Goal: Task Accomplishment & Management: Manage account settings

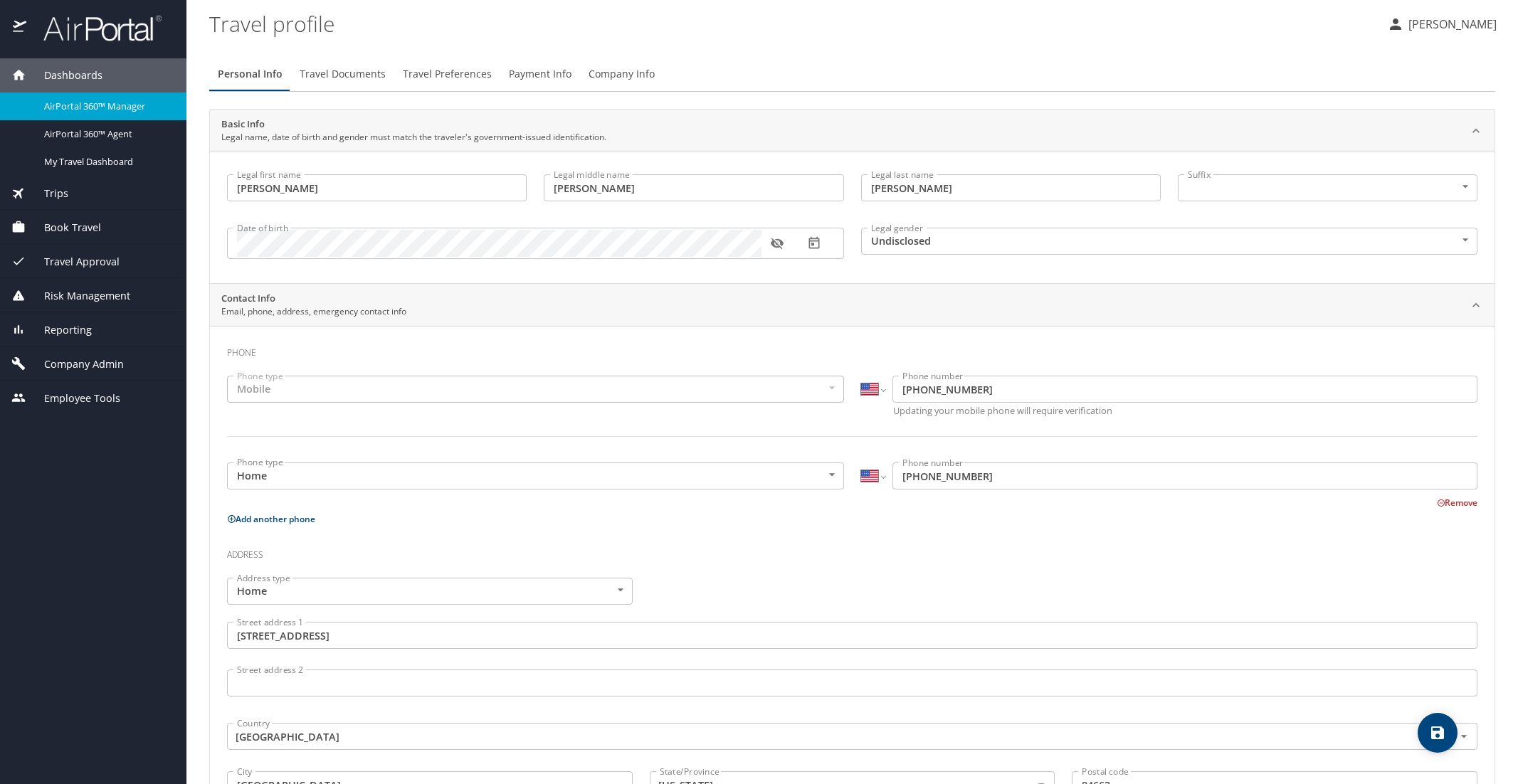
select select "US"
click at [94, 73] on span "Dashboards" at bounding box center [64, 75] width 76 height 16
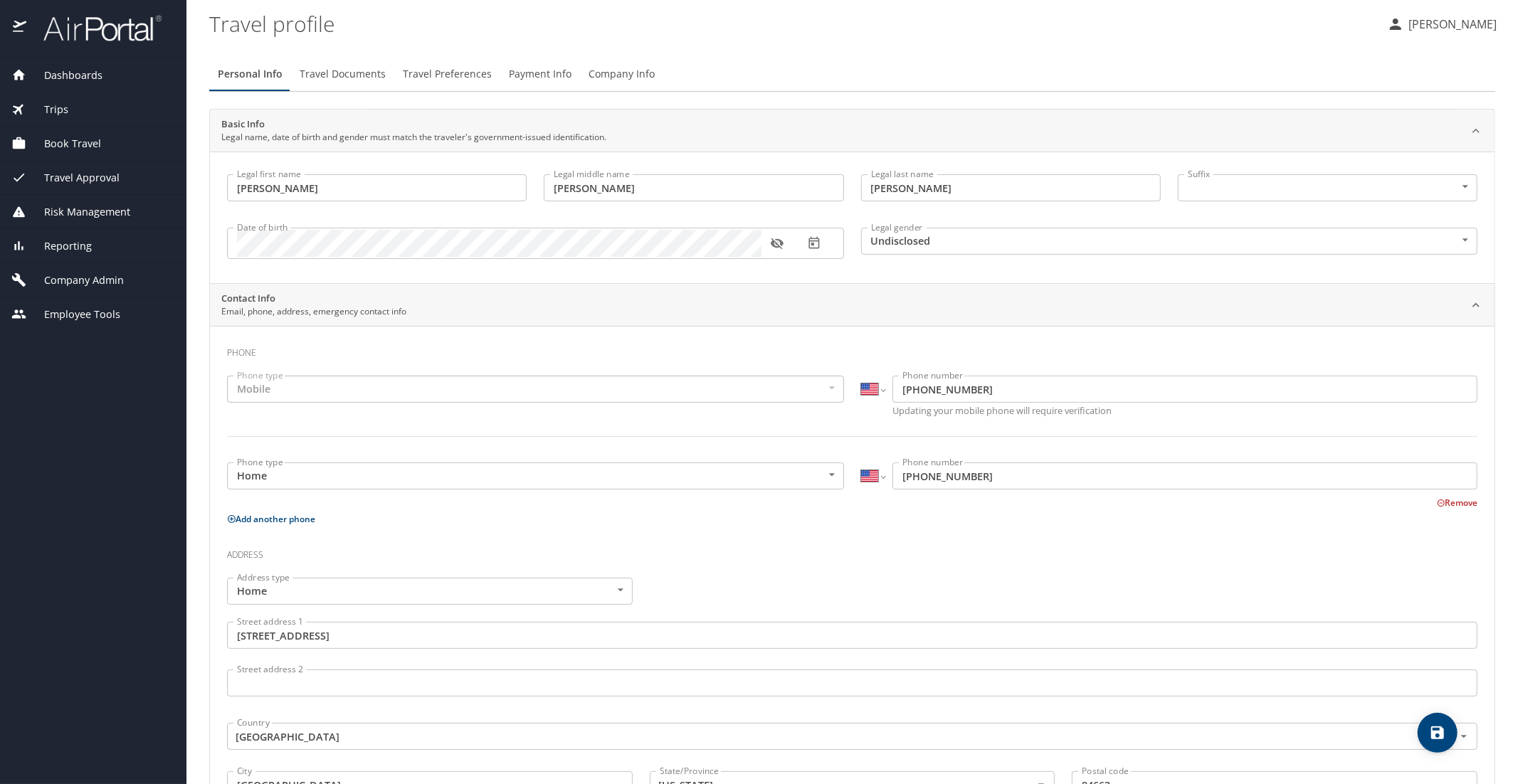
click at [87, 86] on div "Dashboards" at bounding box center [93, 76] width 186 height 34
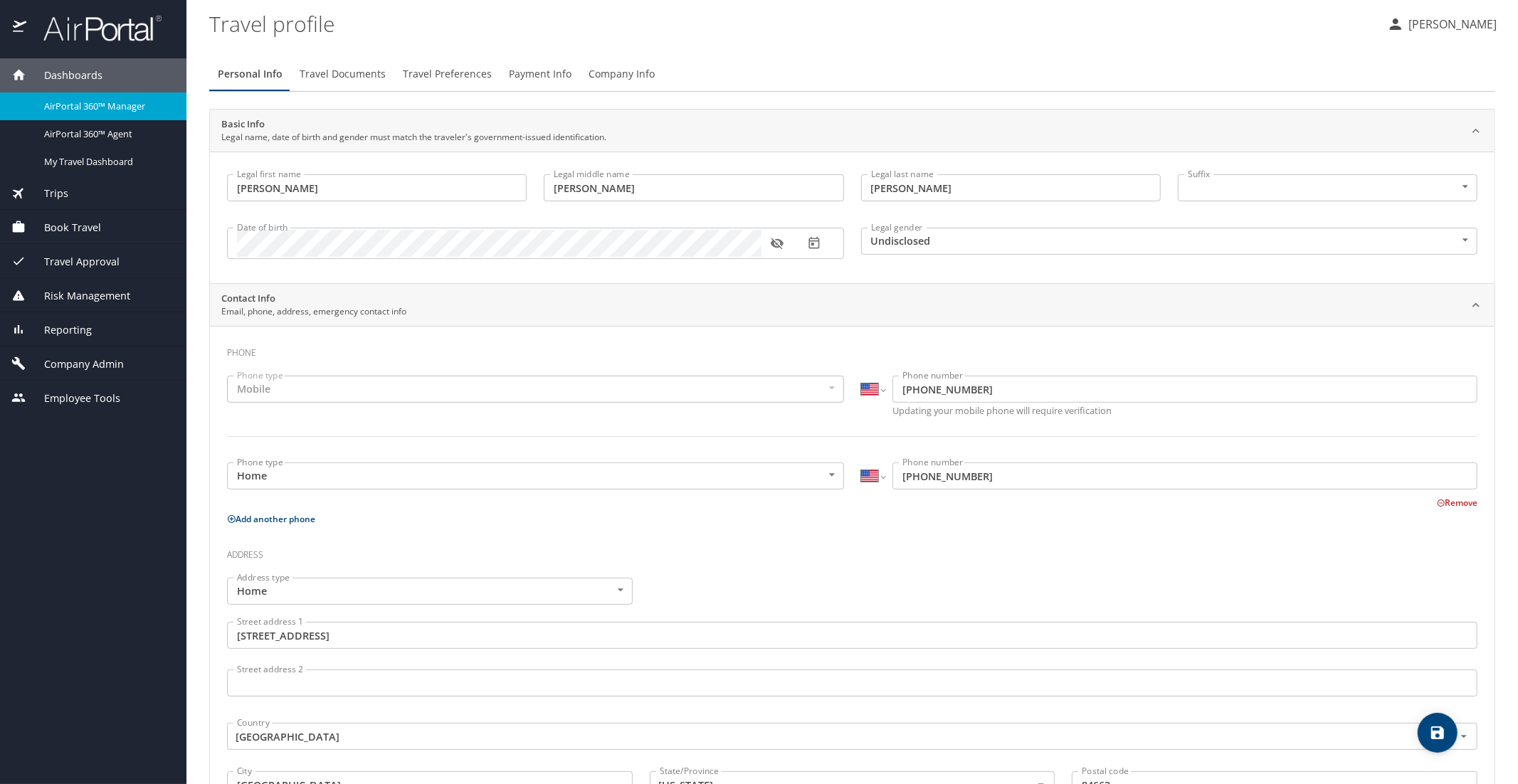
click at [78, 102] on span "AirPortal 360™ Manager" at bounding box center [106, 106] width 125 height 13
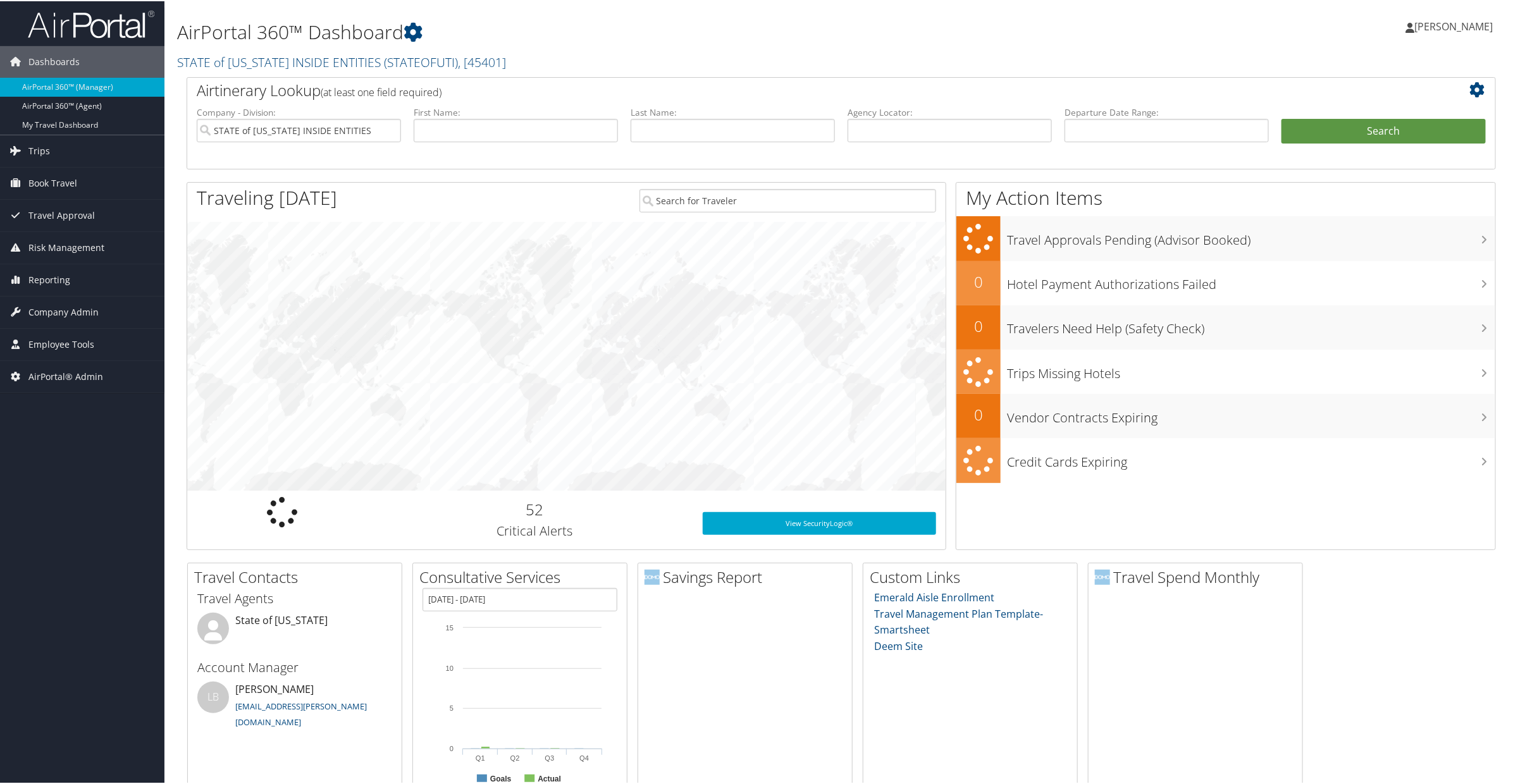
click at [253, 70] on h2 "STATE of UTAH INSIDE ENTITIES ( STATEOFUTI ) , [ 45401 ]" at bounding box center [620, 60] width 886 height 21
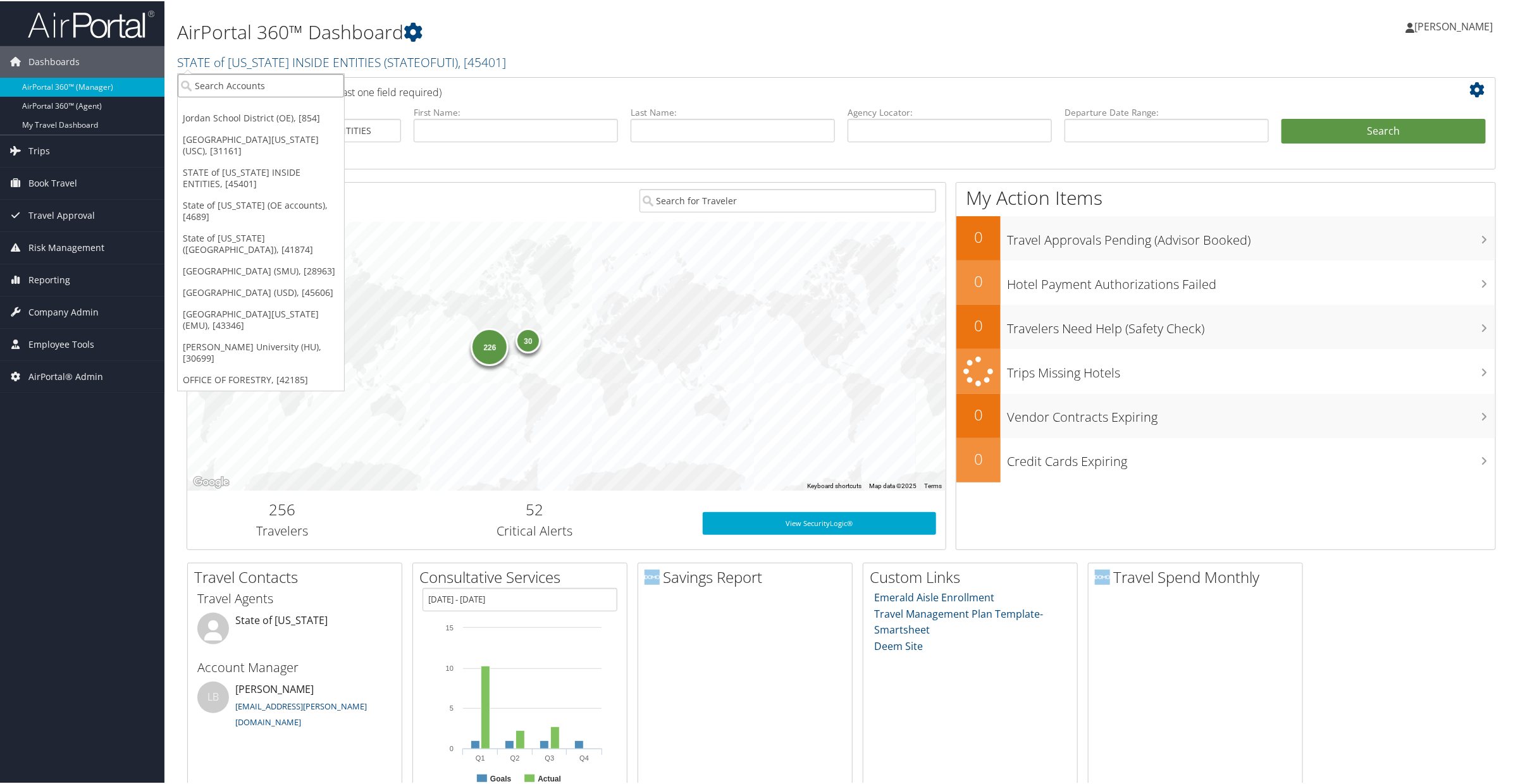
click at [249, 82] on input "search" at bounding box center [261, 84] width 166 height 23
type input "space dy"
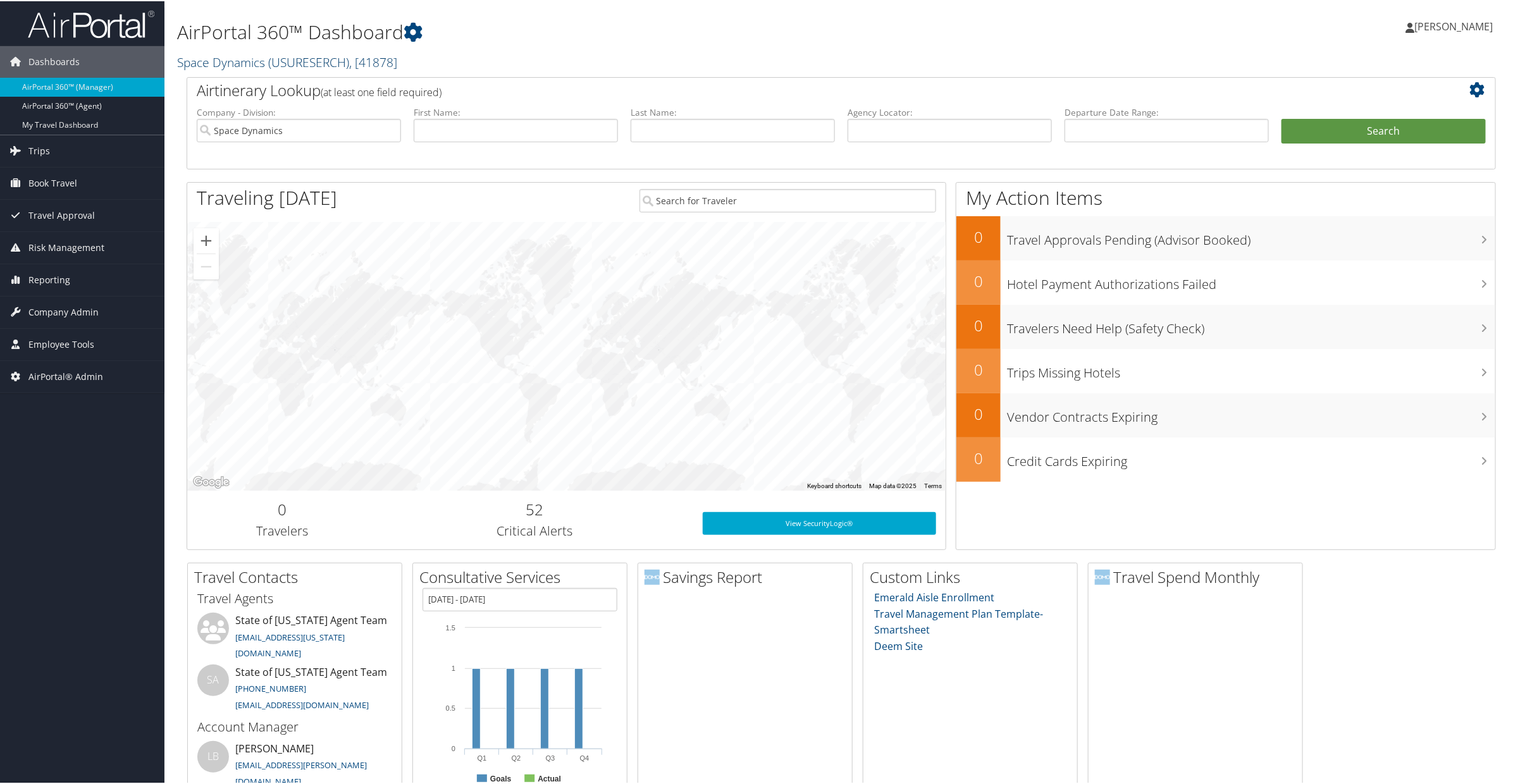
click at [229, 57] on link "Space Dynamics ( USURESERCH ) , [ 41878 ]" at bounding box center [287, 61] width 220 height 17
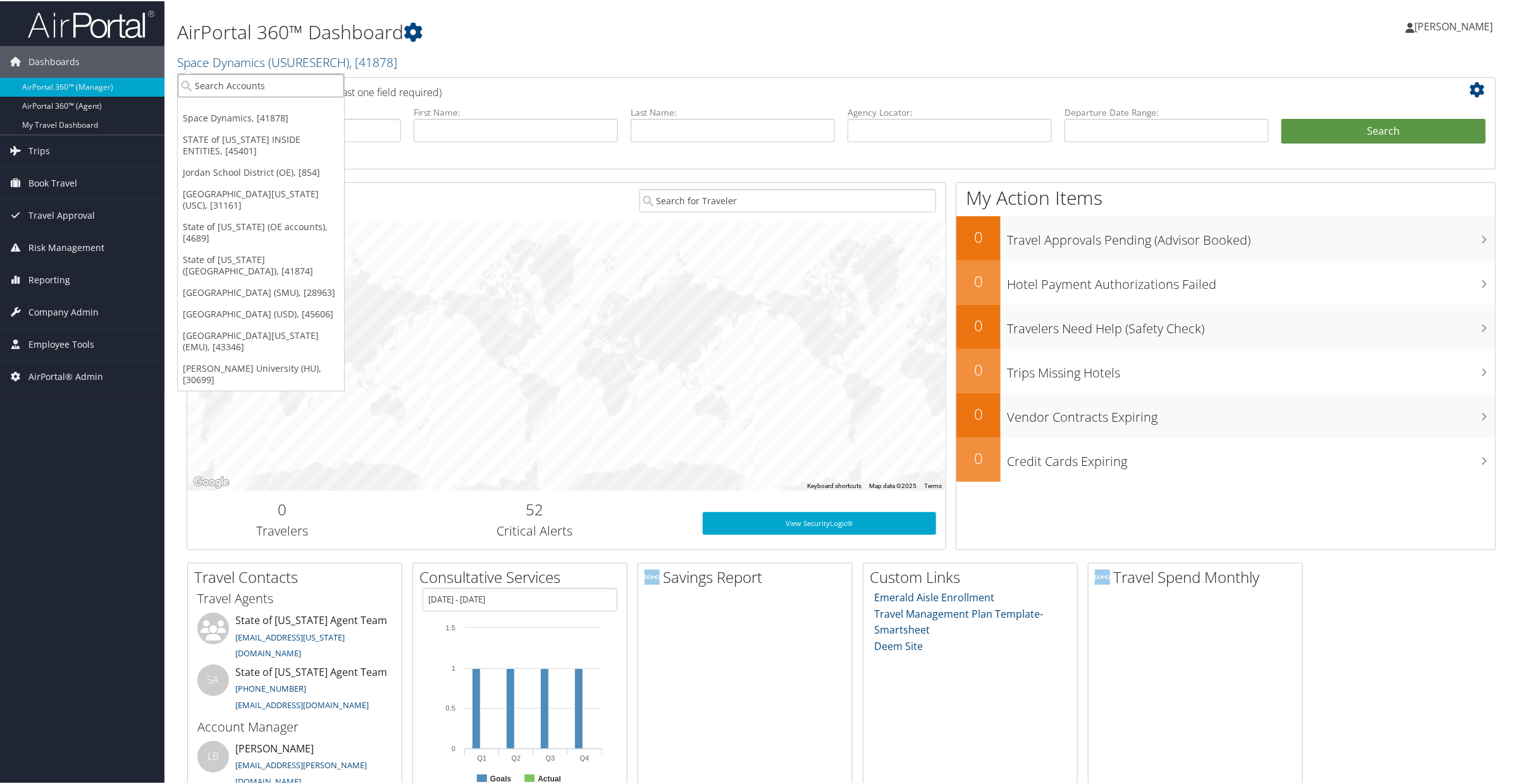
click at [239, 79] on input "search" at bounding box center [261, 84] width 166 height 23
type input "jordan school"
click at [223, 115] on div "Division" at bounding box center [305, 118] width 269 height 11
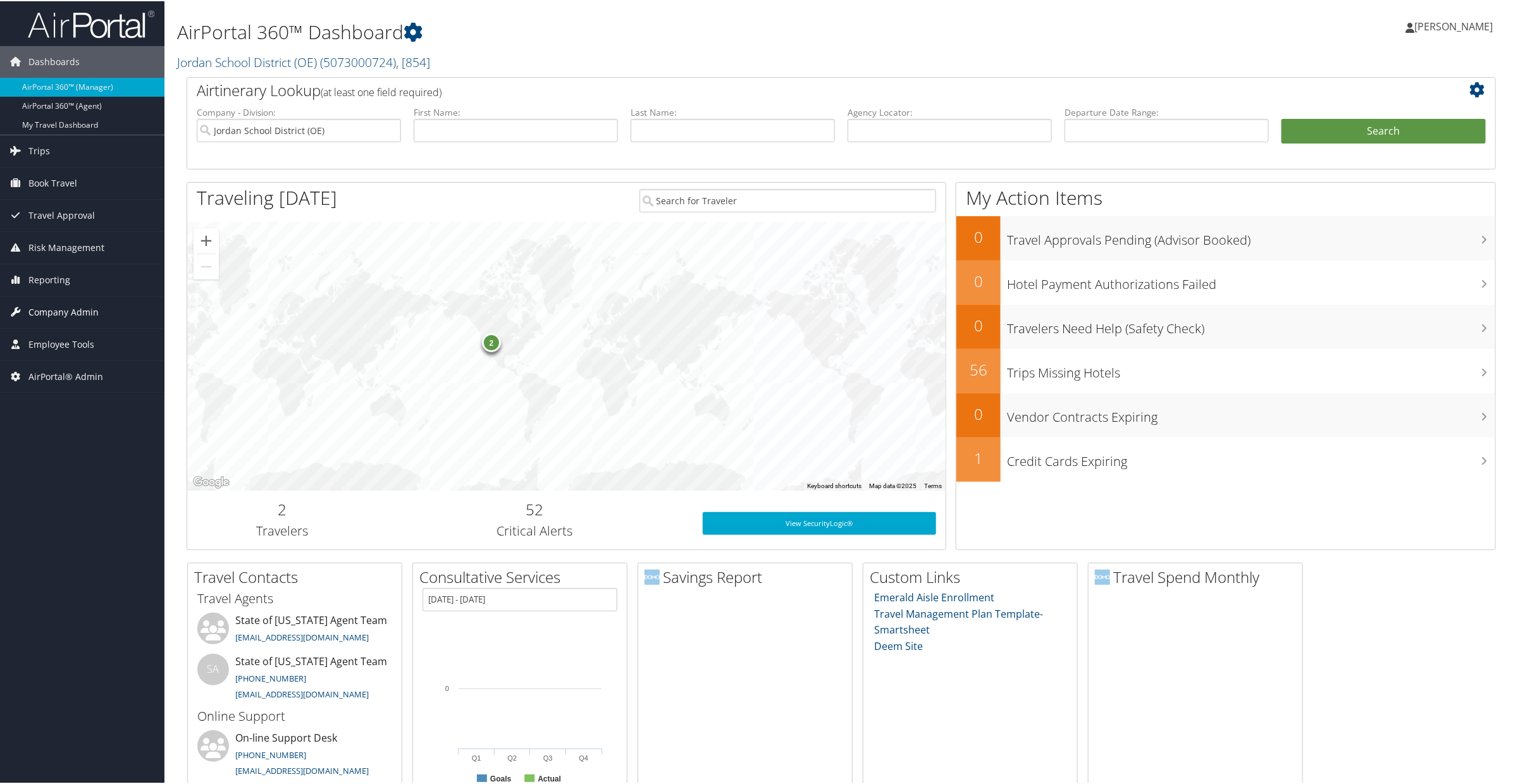
click at [53, 307] on span "Company Admin" at bounding box center [64, 311] width 70 height 32
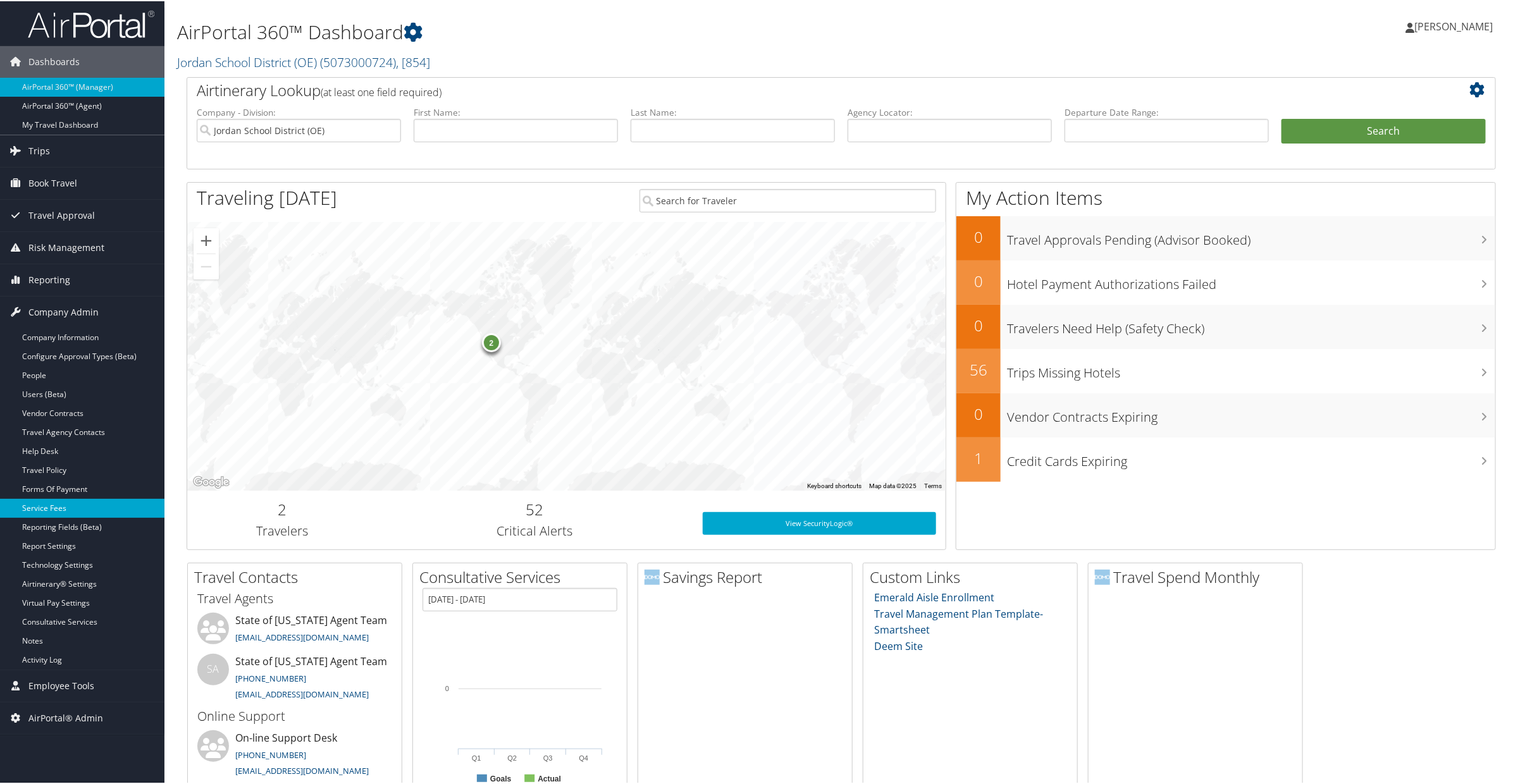
click at [59, 511] on link "Service Fees" at bounding box center [82, 507] width 164 height 19
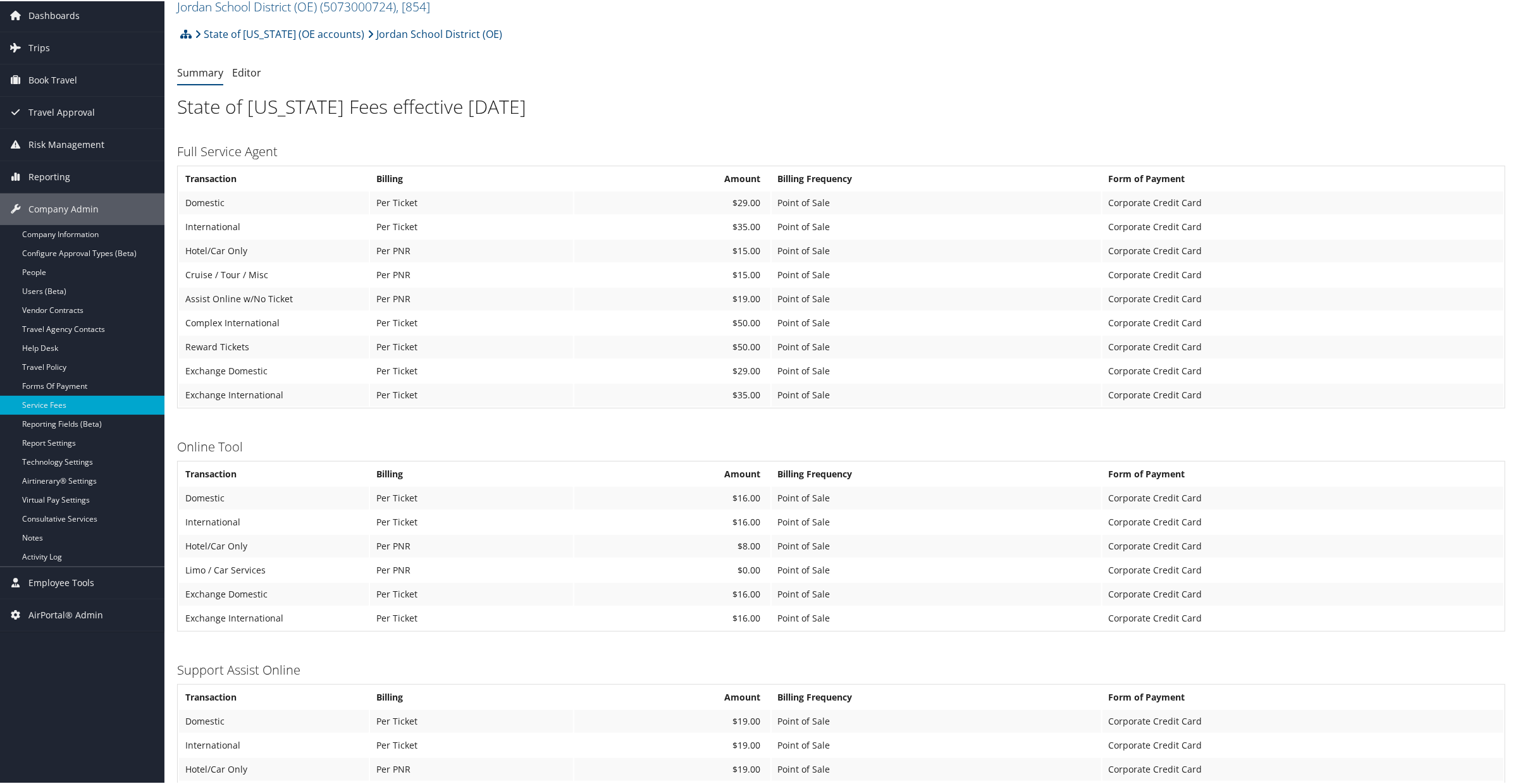
scroll to position [55, 0]
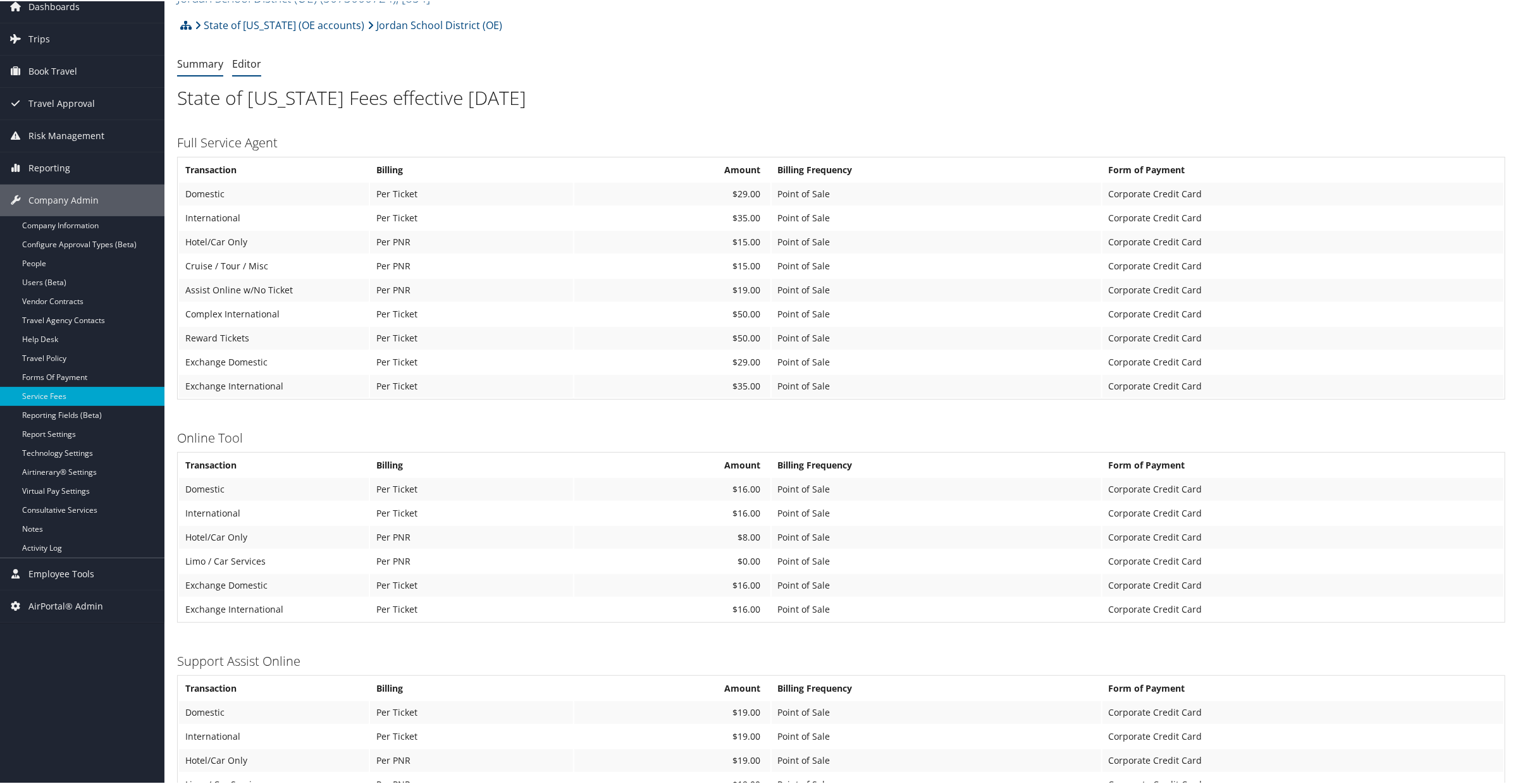
click at [250, 66] on link "Editor" at bounding box center [247, 63] width 29 height 14
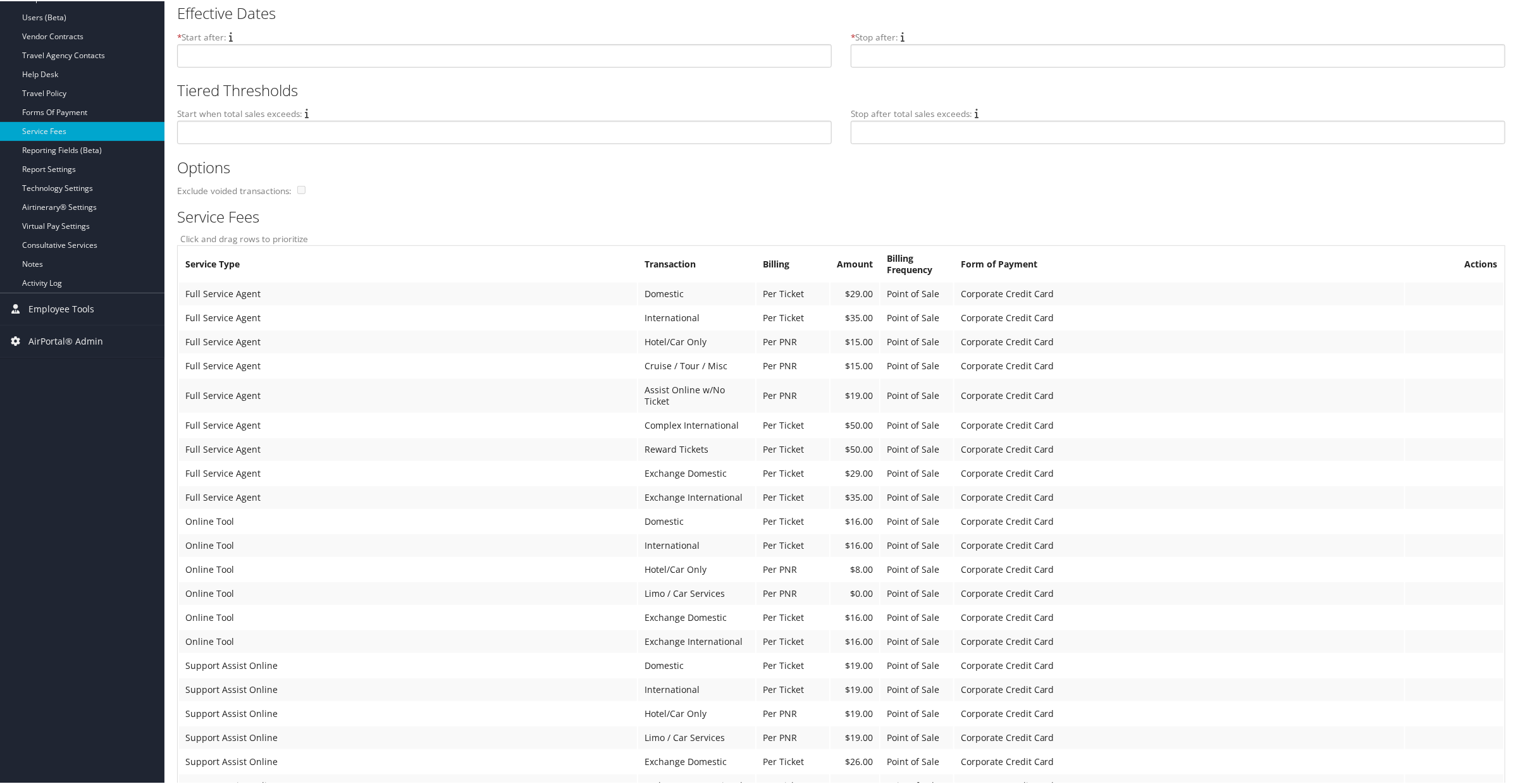
scroll to position [384, 0]
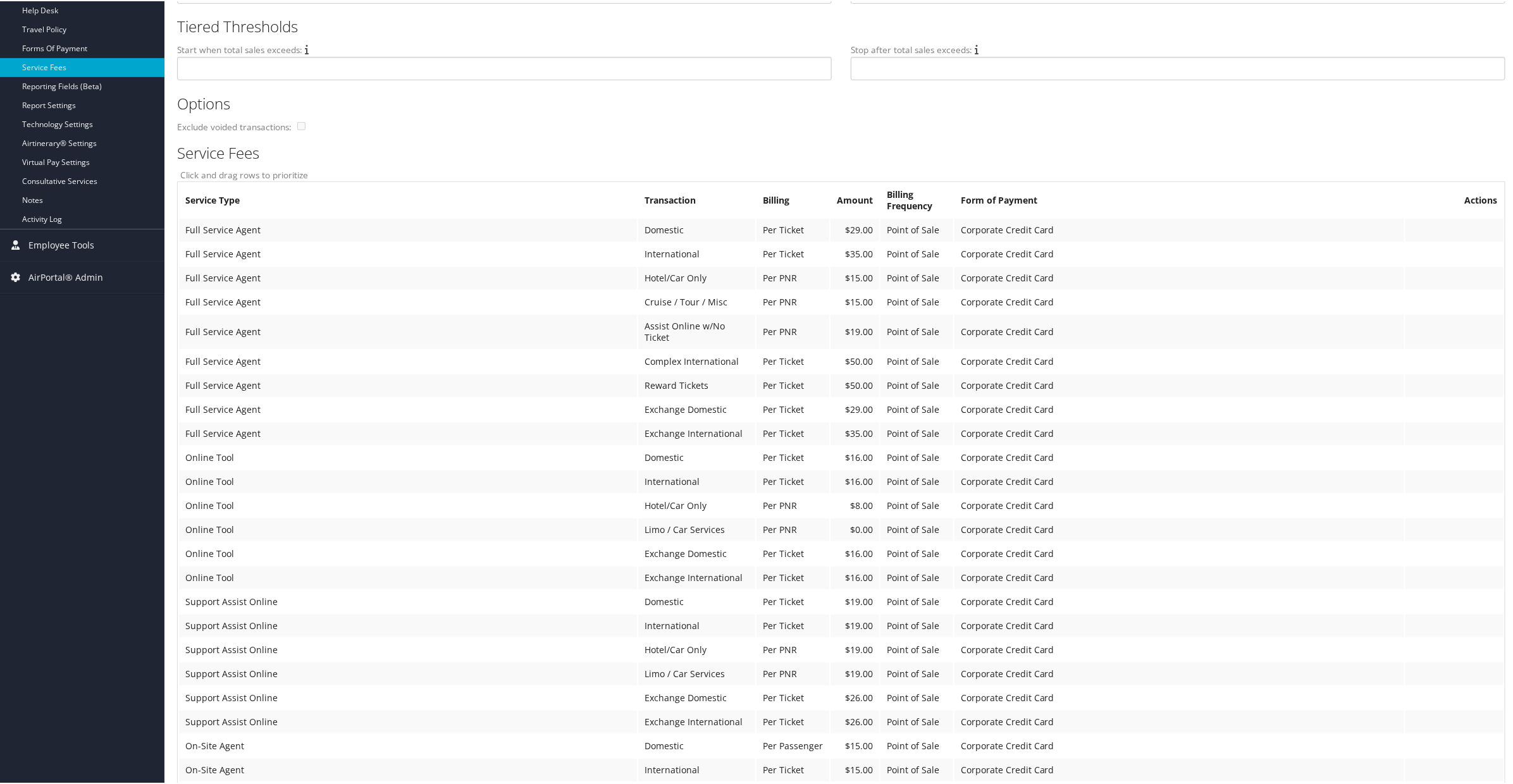
click at [1485, 201] on th "Actions" at bounding box center [1454, 199] width 98 height 34
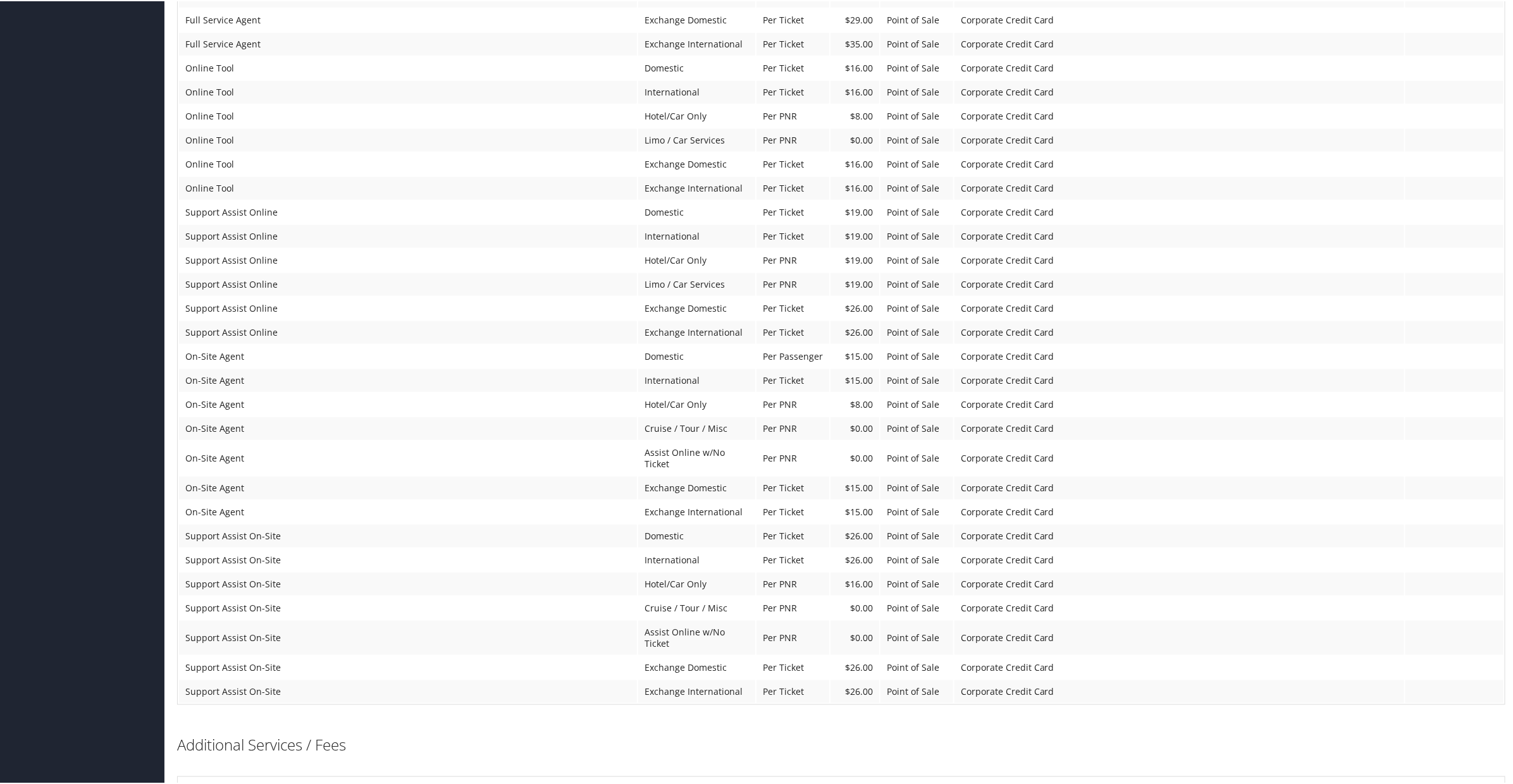
scroll to position [789, 0]
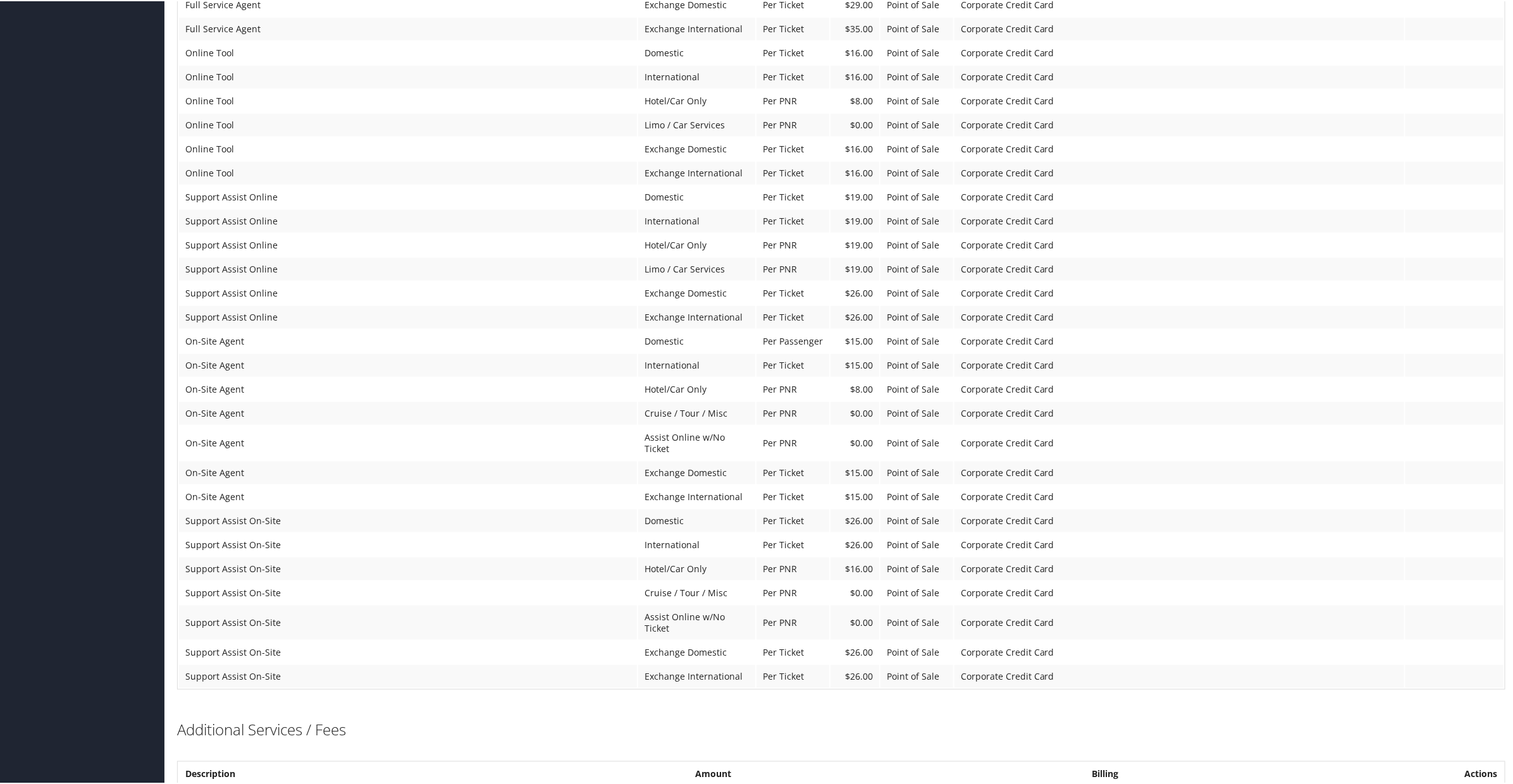
click at [750, 377] on td "Hotel/Car Only" at bounding box center [697, 388] width 117 height 23
click at [782, 382] on span "Per PNR" at bounding box center [779, 388] width 34 height 12
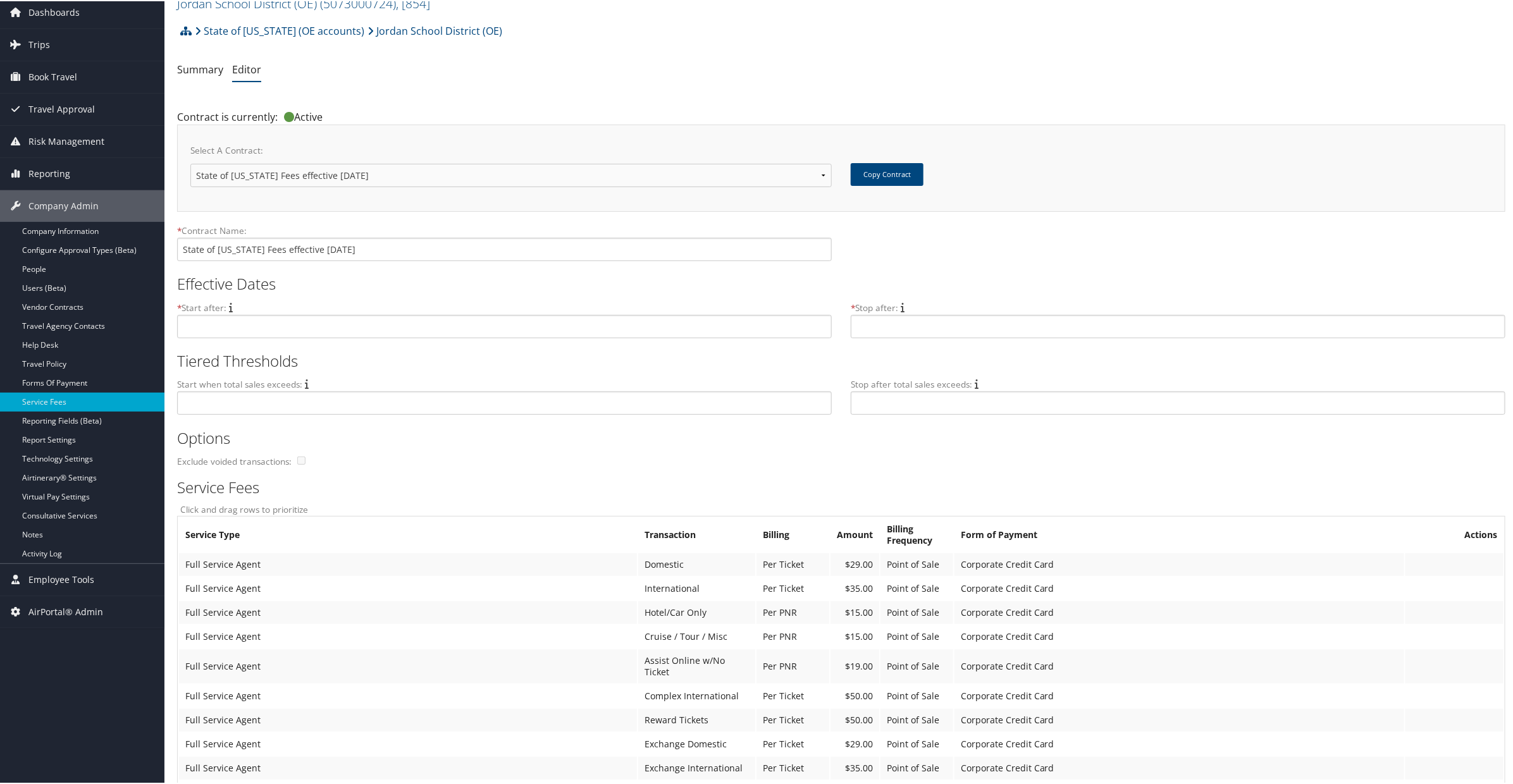
scroll to position [39, 0]
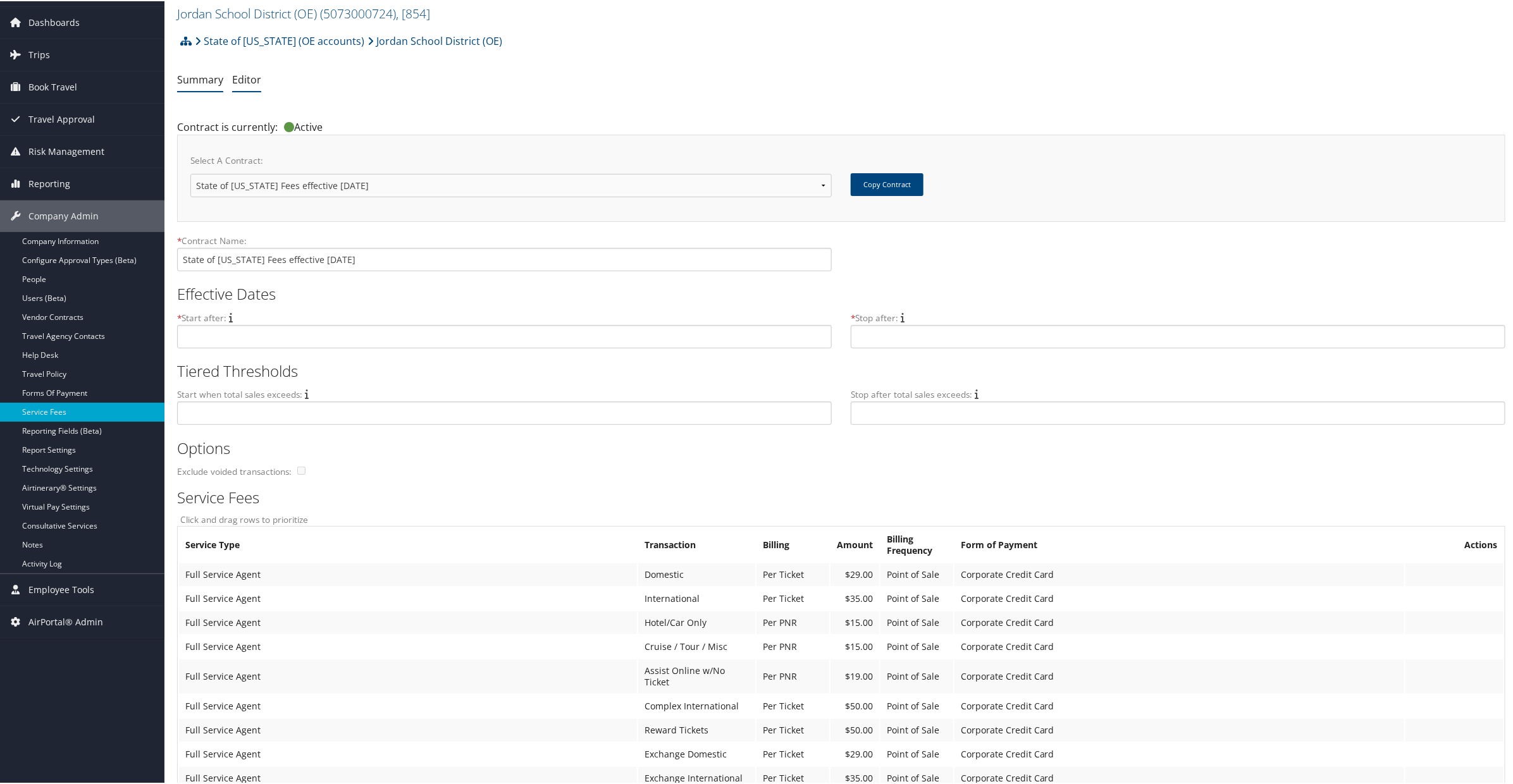
click at [200, 78] on link "Summary" at bounding box center [200, 78] width 46 height 14
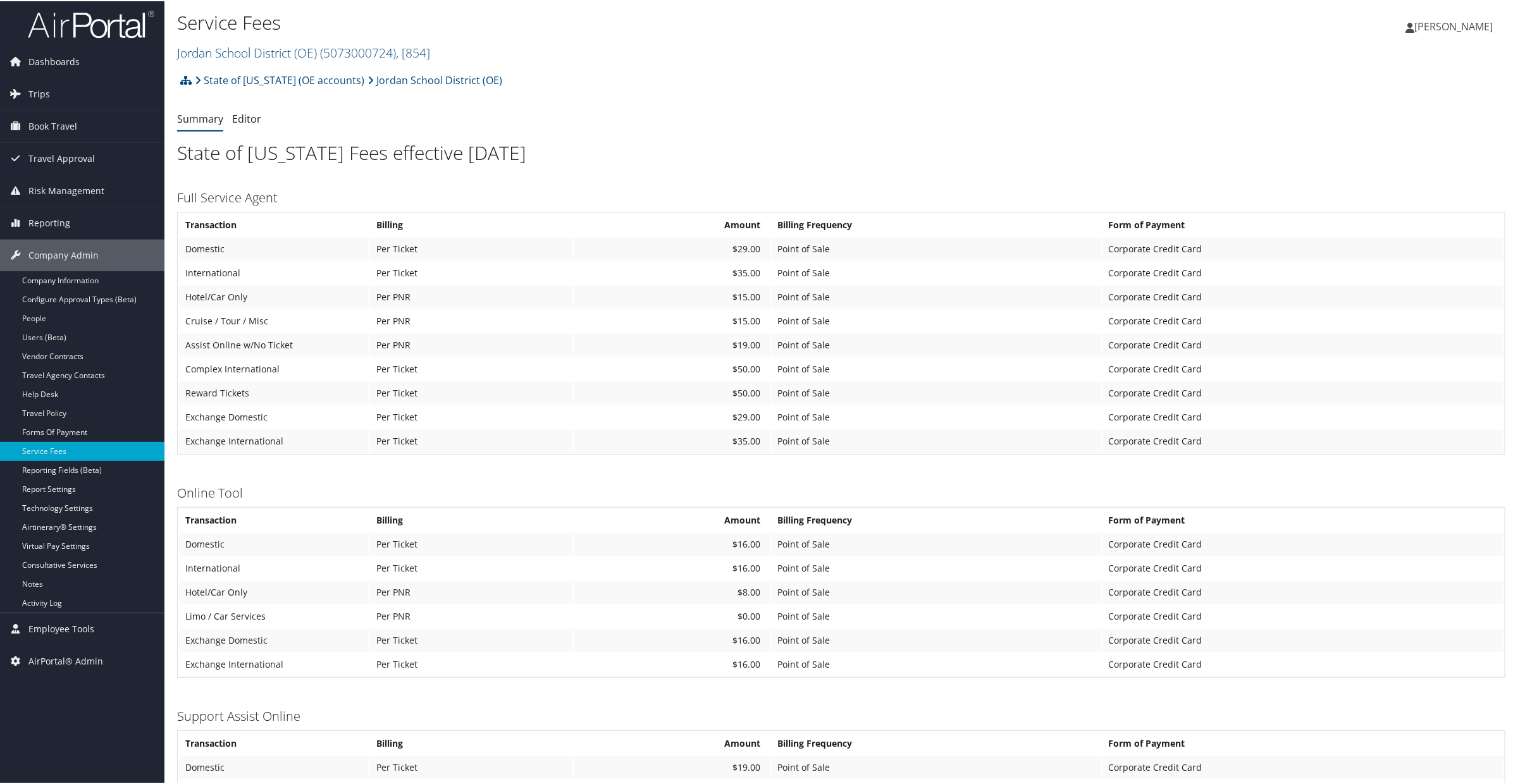
click at [432, 332] on td "Per PNR" at bounding box center [471, 344] width 203 height 23
click at [422, 356] on td "Per Ticket" at bounding box center [471, 368] width 203 height 23
